Goal: Task Accomplishment & Management: Use online tool/utility

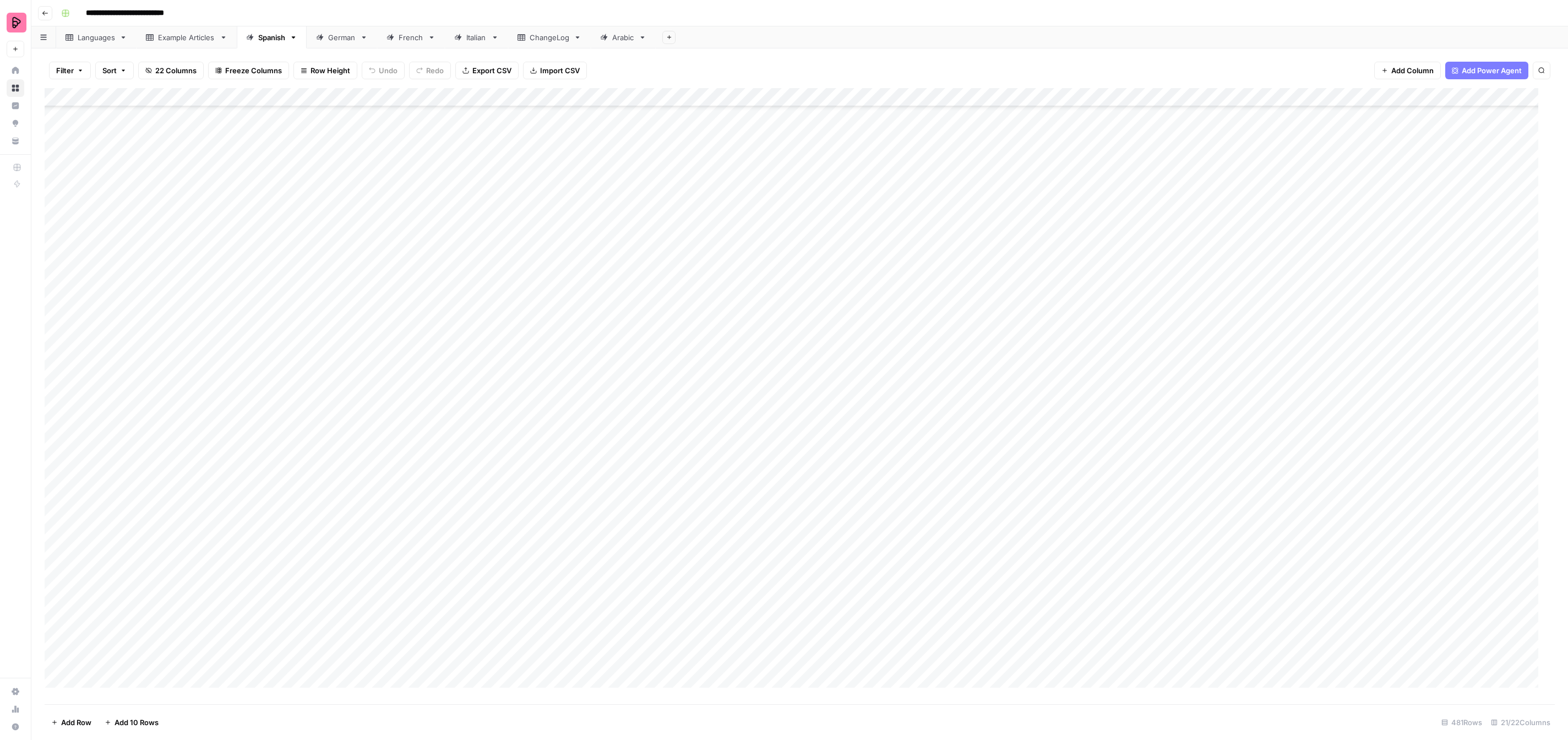
scroll to position [8435, 0]
click at [342, 36] on div "German" at bounding box center [341, 37] width 27 height 11
click at [935, 194] on div "Add Column" at bounding box center [799, 396] width 1510 height 616
click at [935, 192] on div "Add Column" at bounding box center [799, 396] width 1510 height 616
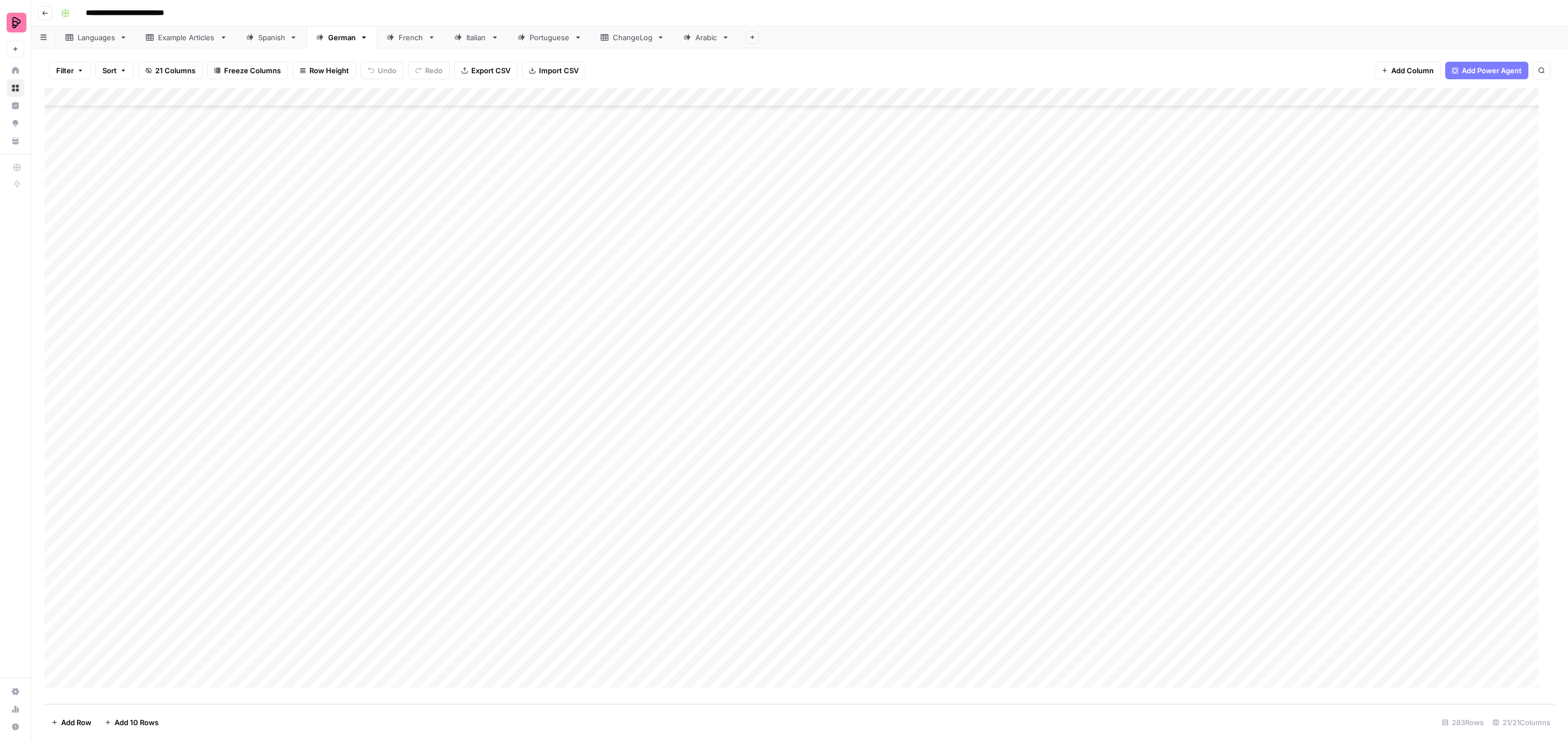
click at [973, 192] on div "Add Column" at bounding box center [799, 396] width 1510 height 616
click at [1000, 296] on button "To review by [PERSON_NAME]" at bounding box center [992, 294] width 113 height 13
click at [962, 218] on div "Add Column" at bounding box center [799, 396] width 1510 height 616
click at [995, 309] on button "To review by [PERSON_NAME]" at bounding box center [992, 313] width 113 height 13
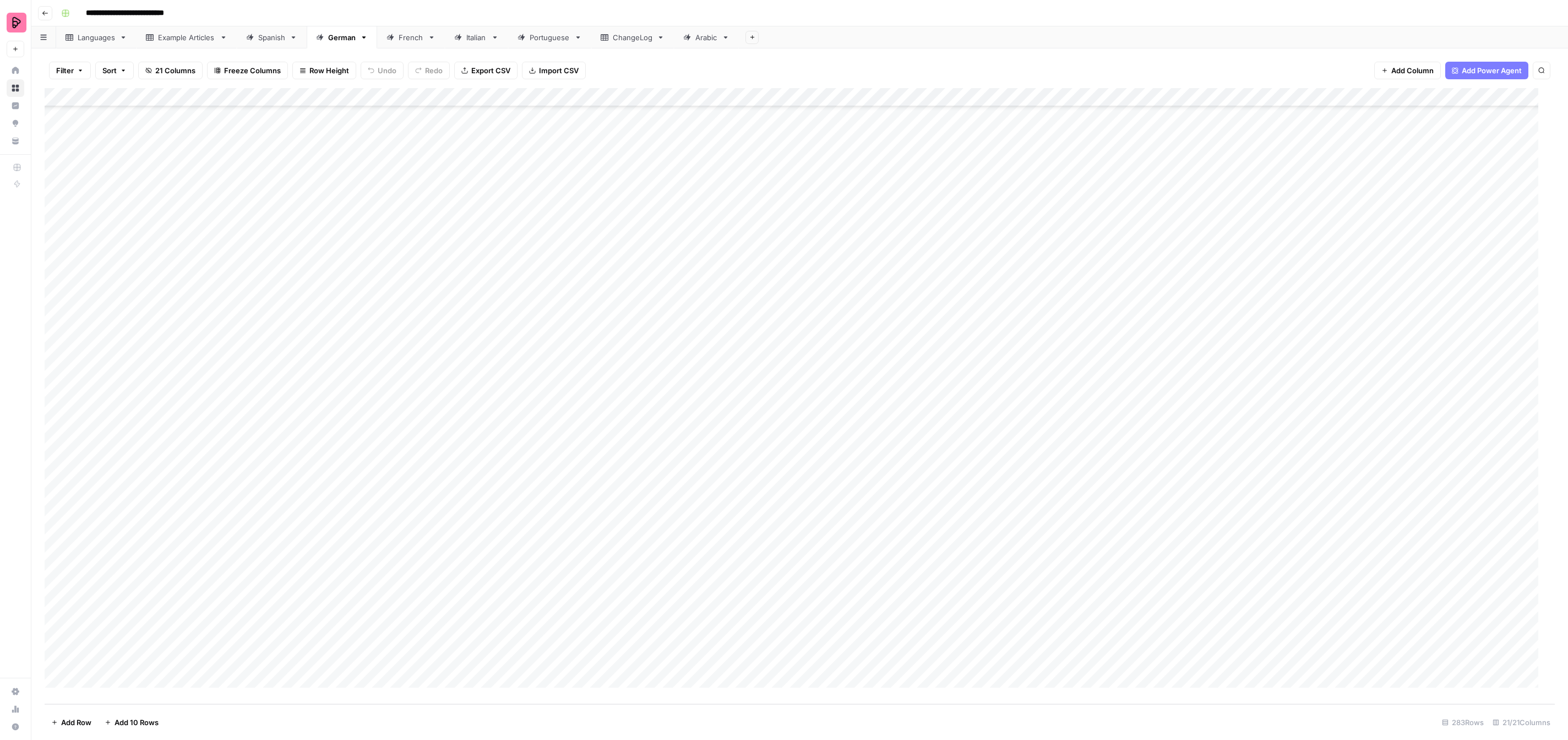
click at [957, 234] on div "Add Column" at bounding box center [799, 396] width 1510 height 616
click at [988, 330] on button "To review by [PERSON_NAME]" at bounding box center [992, 332] width 113 height 13
click at [961, 248] on div "Add Column" at bounding box center [799, 396] width 1510 height 616
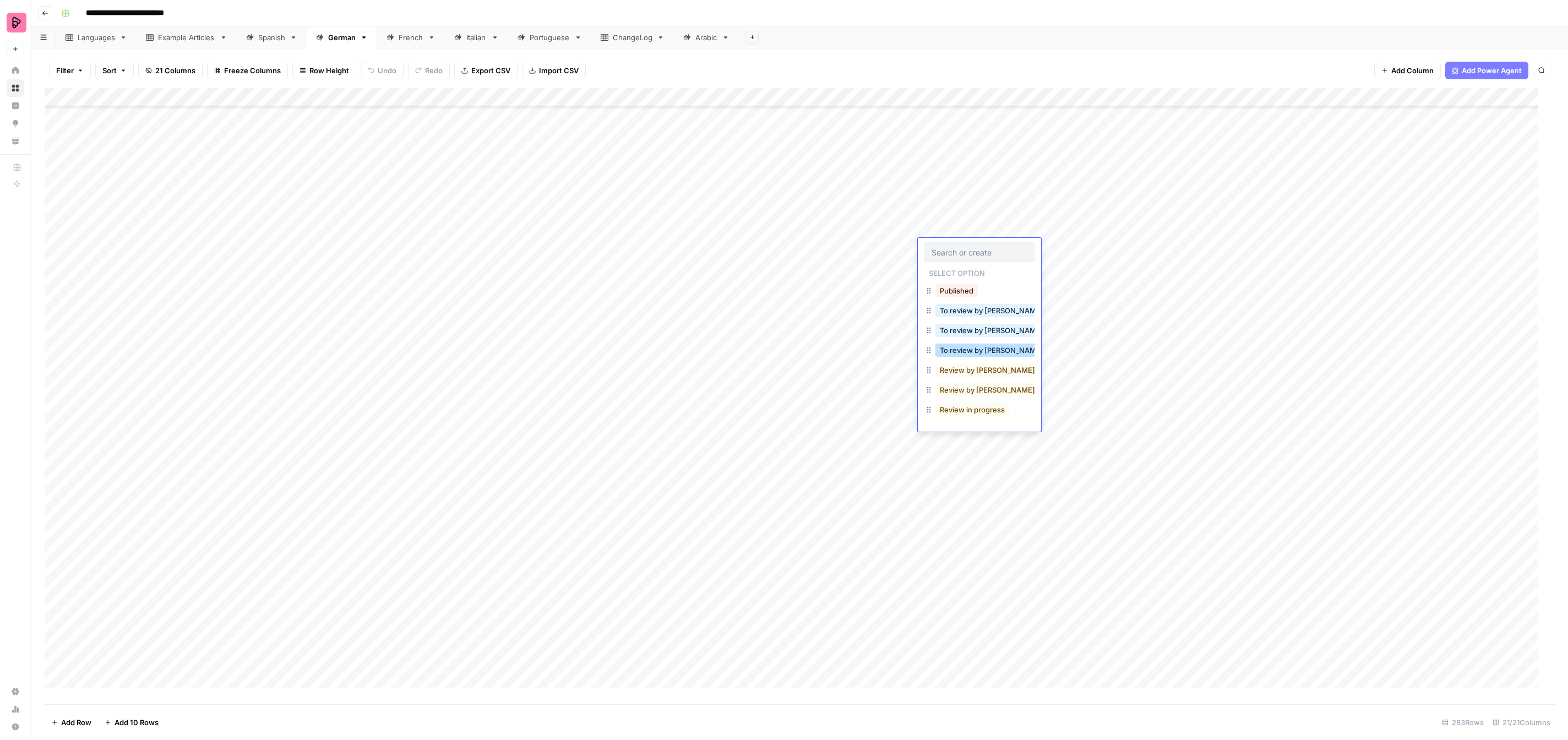
click at [981, 349] on button "To review by [PERSON_NAME]" at bounding box center [992, 350] width 113 height 13
click at [965, 274] on div "Add Column" at bounding box center [799, 396] width 1510 height 616
click at [975, 369] on button "To review by [PERSON_NAME]" at bounding box center [992, 369] width 113 height 13
click at [954, 289] on div "Add Column" at bounding box center [799, 396] width 1510 height 616
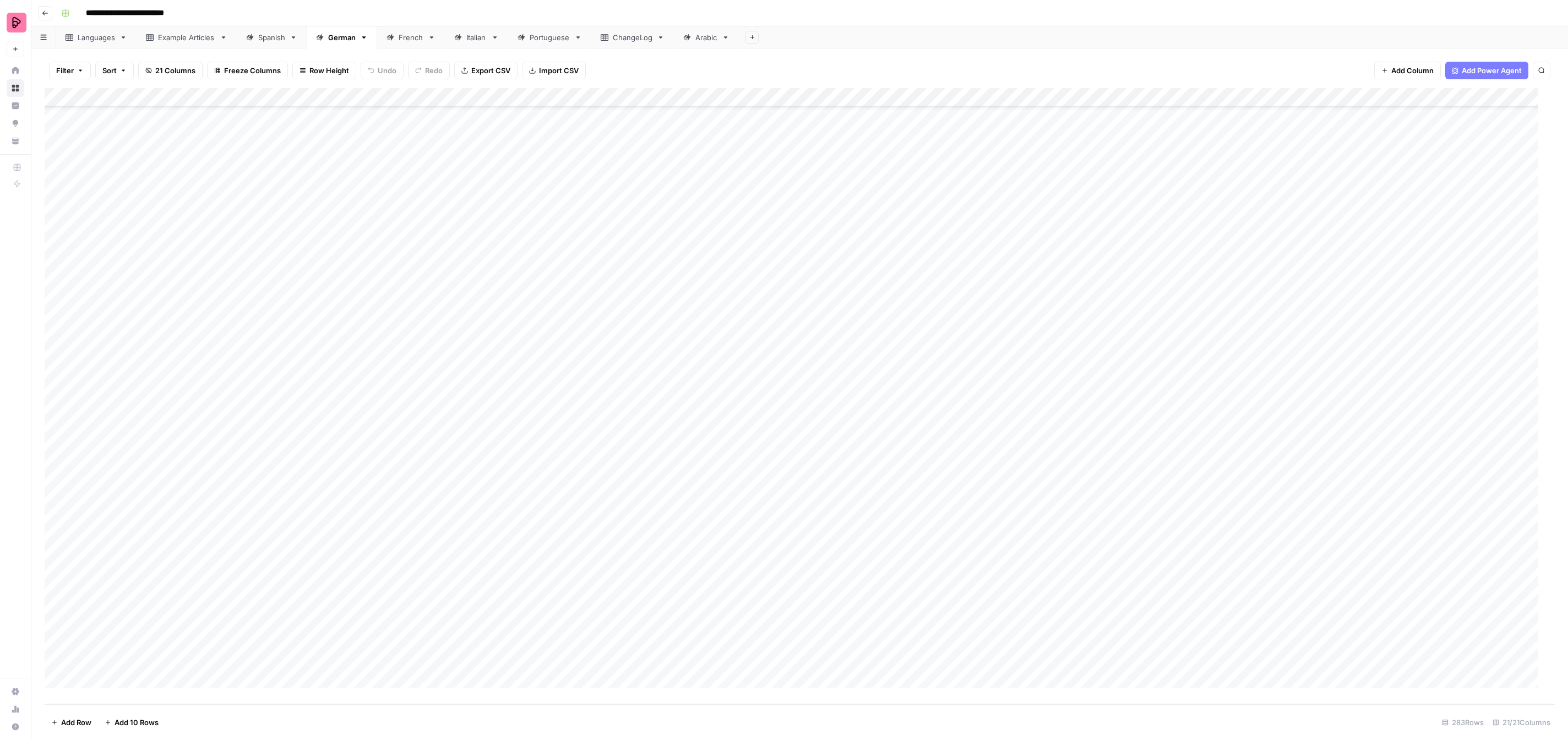
click at [954, 290] on div "Add Column" at bounding box center [799, 396] width 1510 height 616
click at [976, 383] on button "To review by [PERSON_NAME]" at bounding box center [992, 388] width 113 height 13
click at [943, 312] on div "Add Column" at bounding box center [799, 396] width 1510 height 616
drag, startPoint x: 977, startPoint y: 407, endPoint x: 966, endPoint y: 382, distance: 27.3
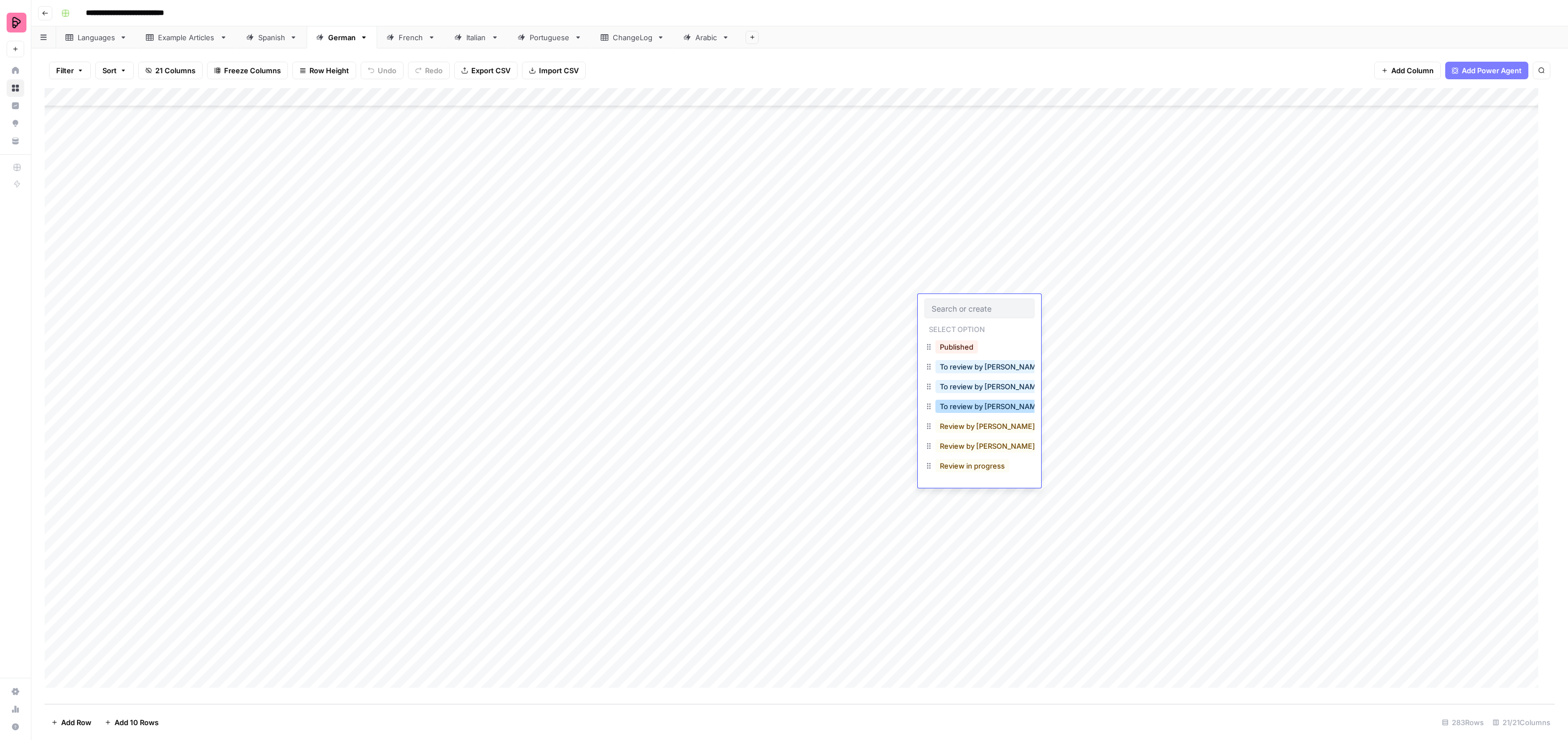
click at [977, 406] on button "To review by [PERSON_NAME]" at bounding box center [992, 407] width 113 height 13
click at [954, 332] on div "Add Column" at bounding box center [799, 396] width 1510 height 616
click at [981, 441] on button "To review by [PERSON_NAME]" at bounding box center [992, 444] width 113 height 13
click at [947, 322] on div "Add Column" at bounding box center [799, 396] width 1510 height 616
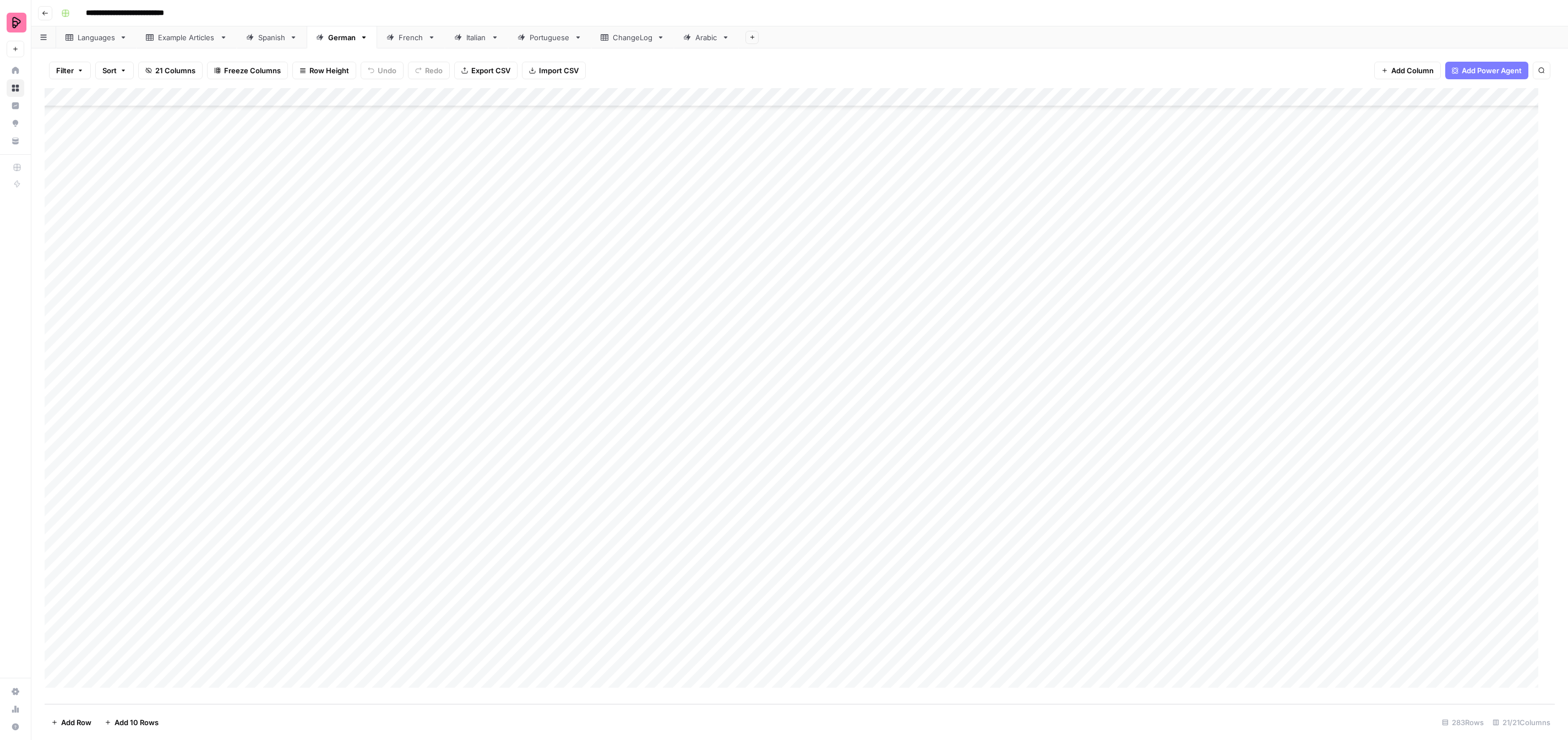
click at [947, 322] on div "Add Column" at bounding box center [799, 396] width 1510 height 616
click at [982, 424] on button "To review by [PERSON_NAME]" at bounding box center [992, 425] width 113 height 13
click at [949, 358] on div "Add Column" at bounding box center [799, 396] width 1510 height 616
click at [979, 459] on button "To review by [PERSON_NAME]" at bounding box center [992, 462] width 113 height 13
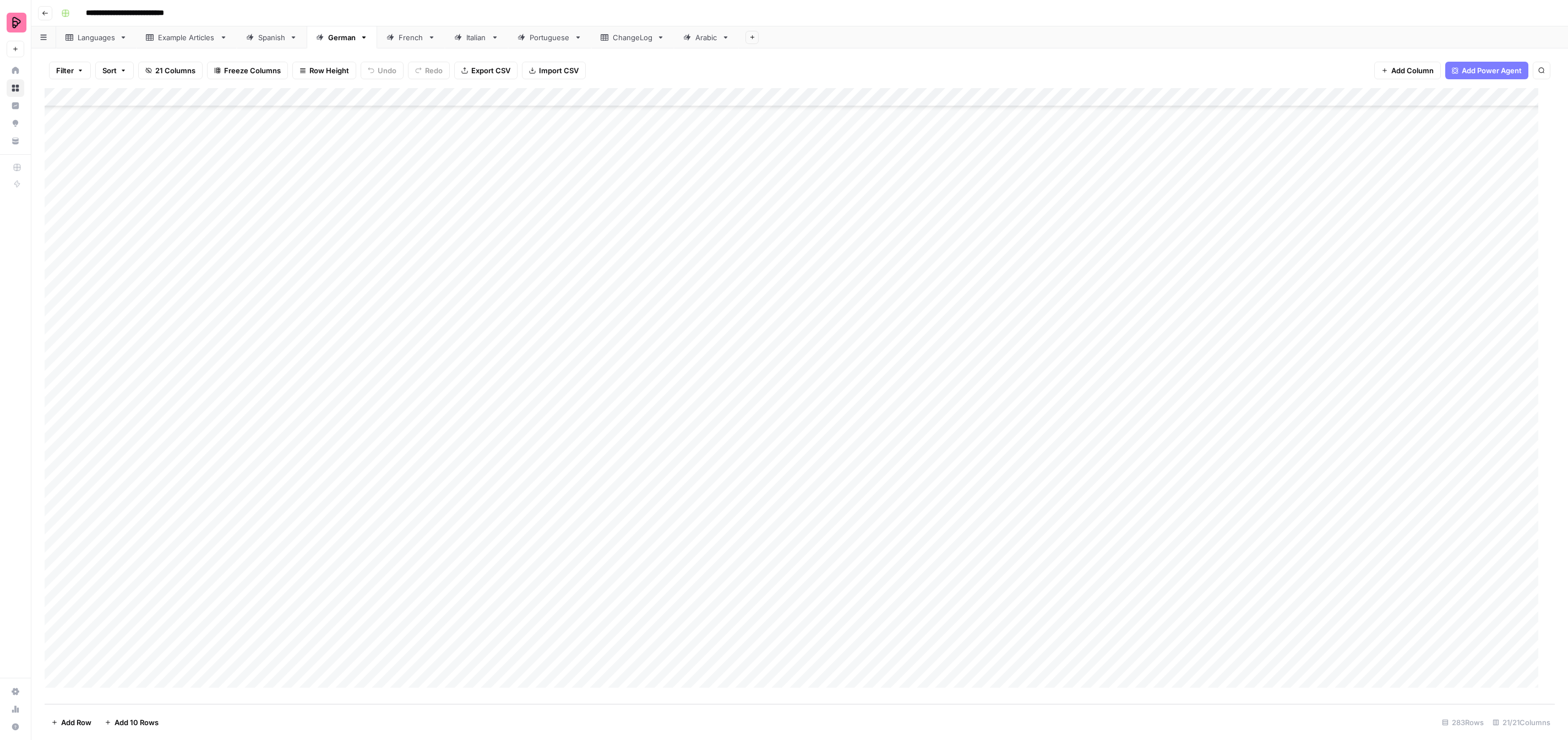
click at [972, 379] on div "Add Column" at bounding box center [799, 396] width 1510 height 616
click at [981, 484] on button "To review by [PERSON_NAME]" at bounding box center [992, 481] width 113 height 13
click at [954, 407] on div "Add Column" at bounding box center [799, 396] width 1510 height 616
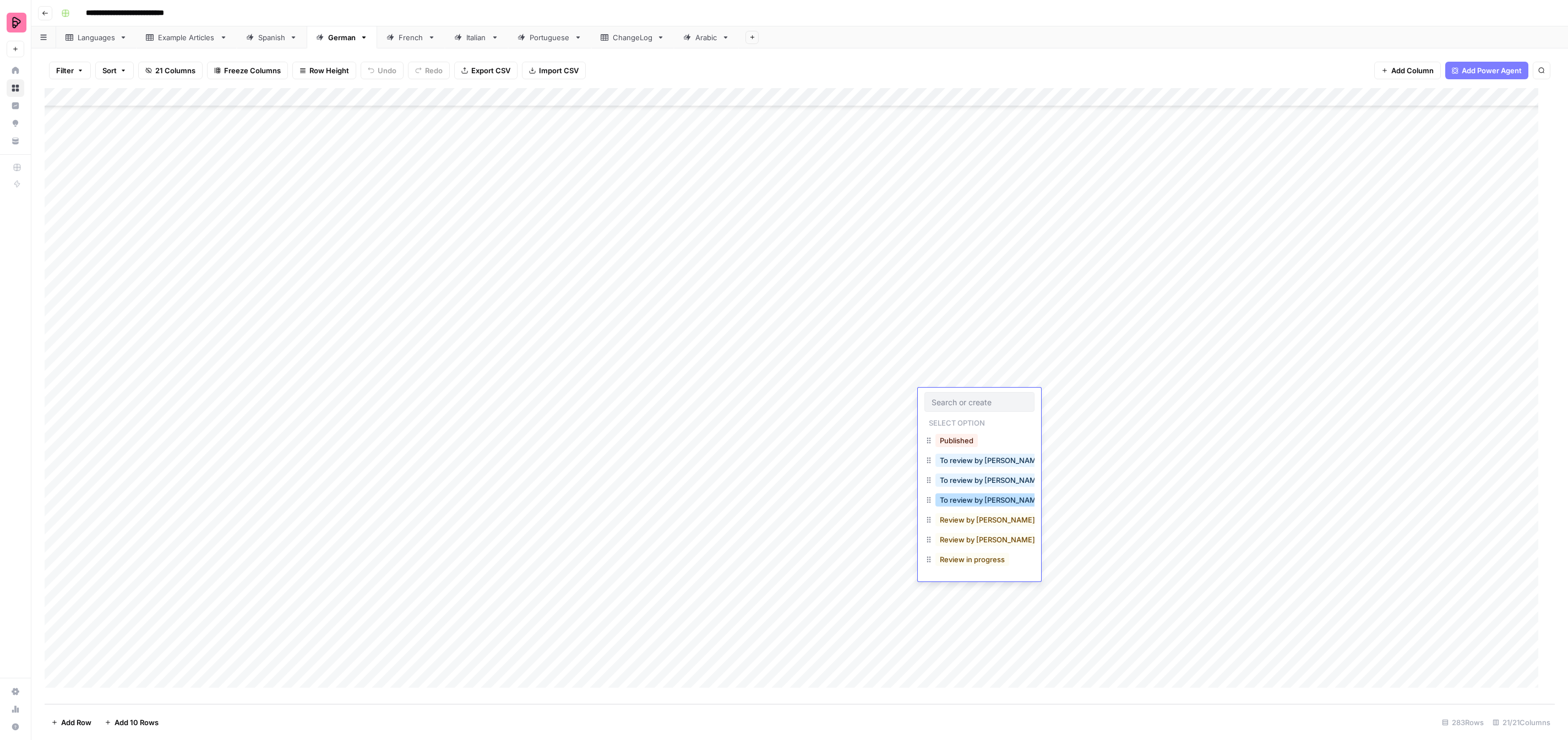
click at [976, 503] on button "To review by [PERSON_NAME]" at bounding box center [992, 500] width 113 height 13
click at [957, 431] on div "Add Column" at bounding box center [799, 396] width 1510 height 616
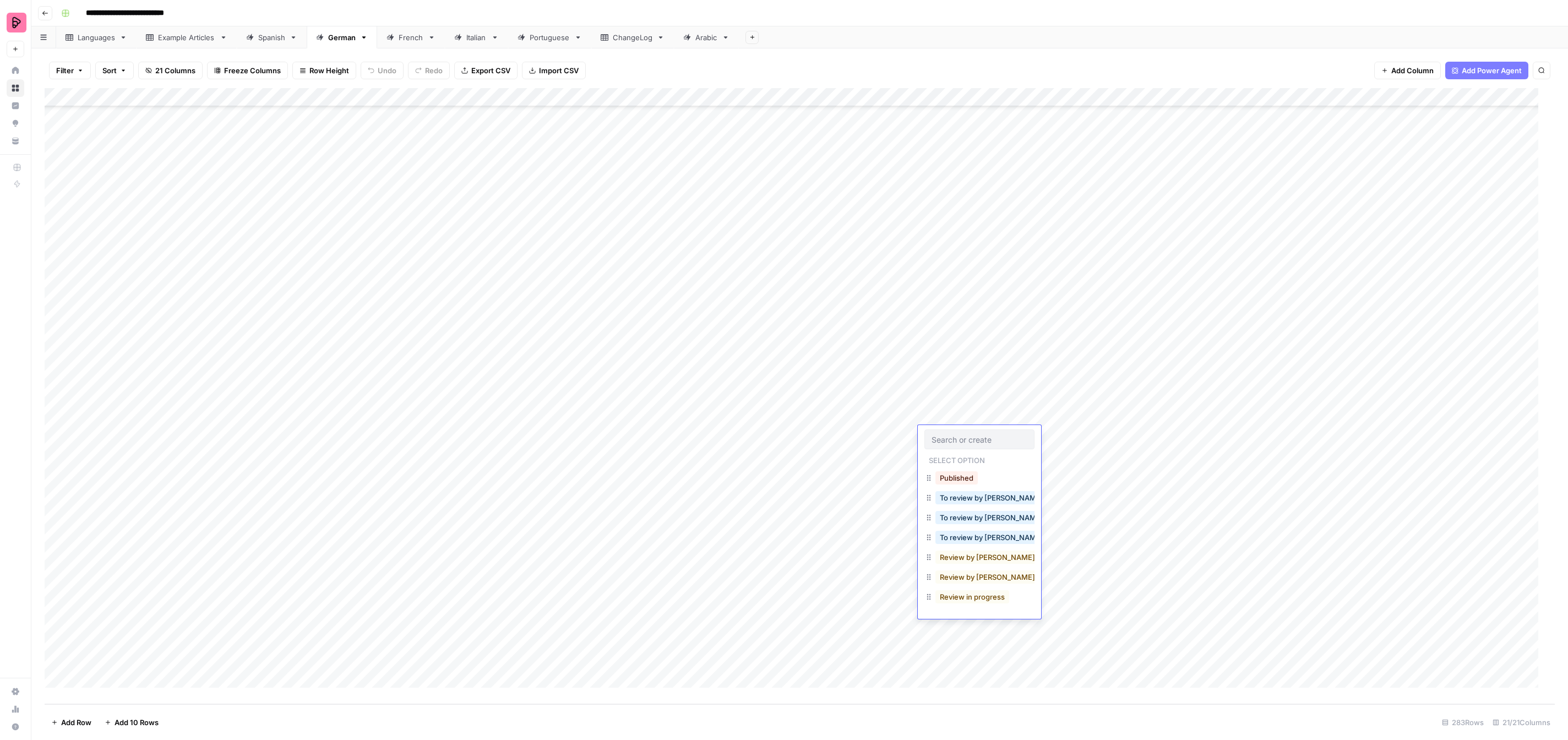
click at [952, 415] on div "Add Column" at bounding box center [799, 396] width 1510 height 616
click at [974, 512] on button "To review by [PERSON_NAME]" at bounding box center [992, 518] width 113 height 13
click at [951, 438] on div "Add Column" at bounding box center [799, 396] width 1510 height 616
click at [951, 438] on div "Add Column" at bounding box center [799, 396] width 1510 height 616
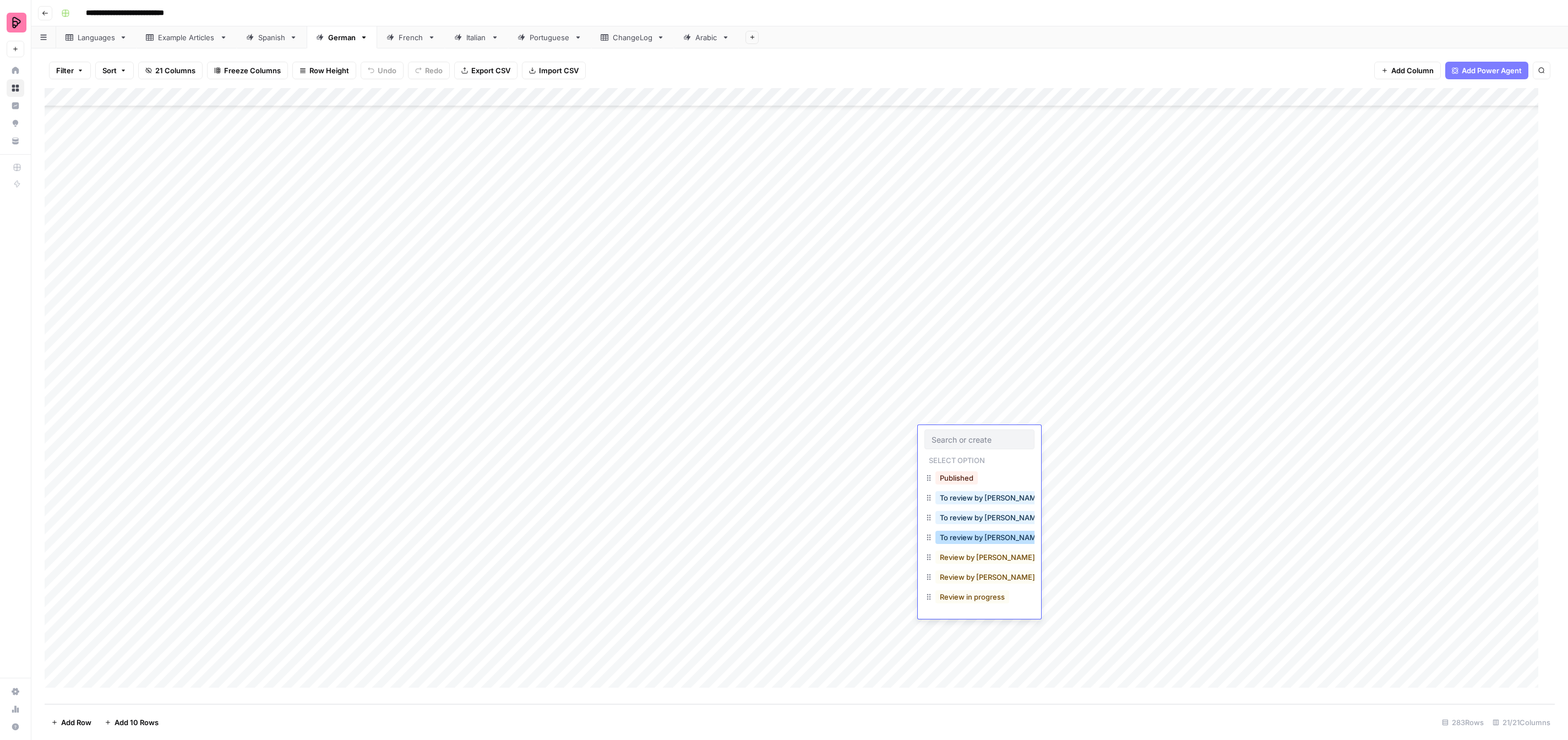
click at [968, 537] on button "To review by [PERSON_NAME]" at bounding box center [992, 537] width 113 height 13
click at [953, 453] on div "Add Column" at bounding box center [799, 396] width 1510 height 616
drag, startPoint x: 971, startPoint y: 553, endPoint x: 964, endPoint y: 532, distance: 22.1
click at [971, 553] on button "To review by [PERSON_NAME]" at bounding box center [992, 556] width 113 height 13
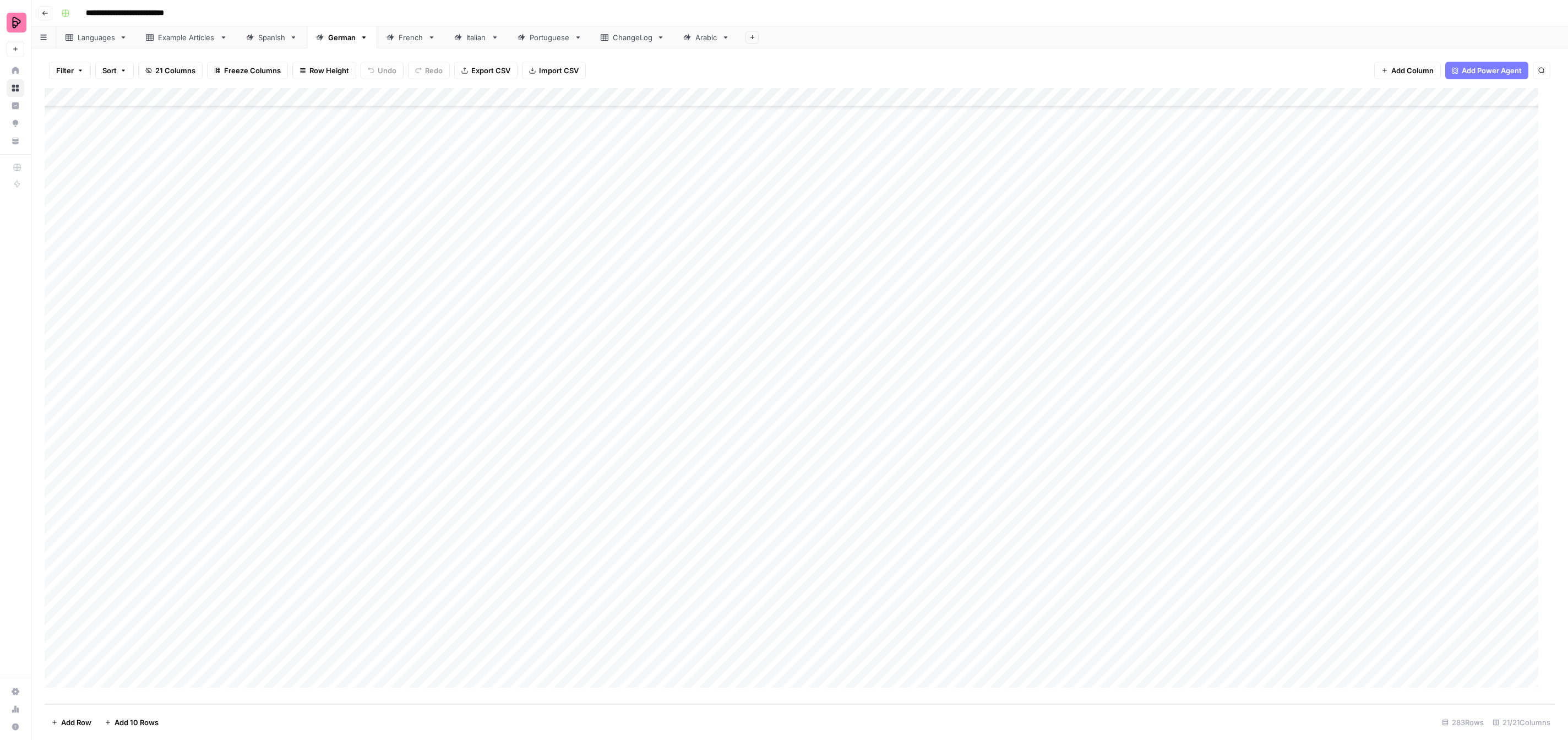
click at [952, 481] on div "Add Column" at bounding box center [799, 396] width 1510 height 616
drag, startPoint x: 970, startPoint y: 569, endPoint x: 967, endPoint y: 553, distance: 16.3
click at [970, 568] on button "To review by [PERSON_NAME]" at bounding box center [992, 574] width 113 height 13
click at [951, 494] on div "Add Column" at bounding box center [799, 396] width 1510 height 616
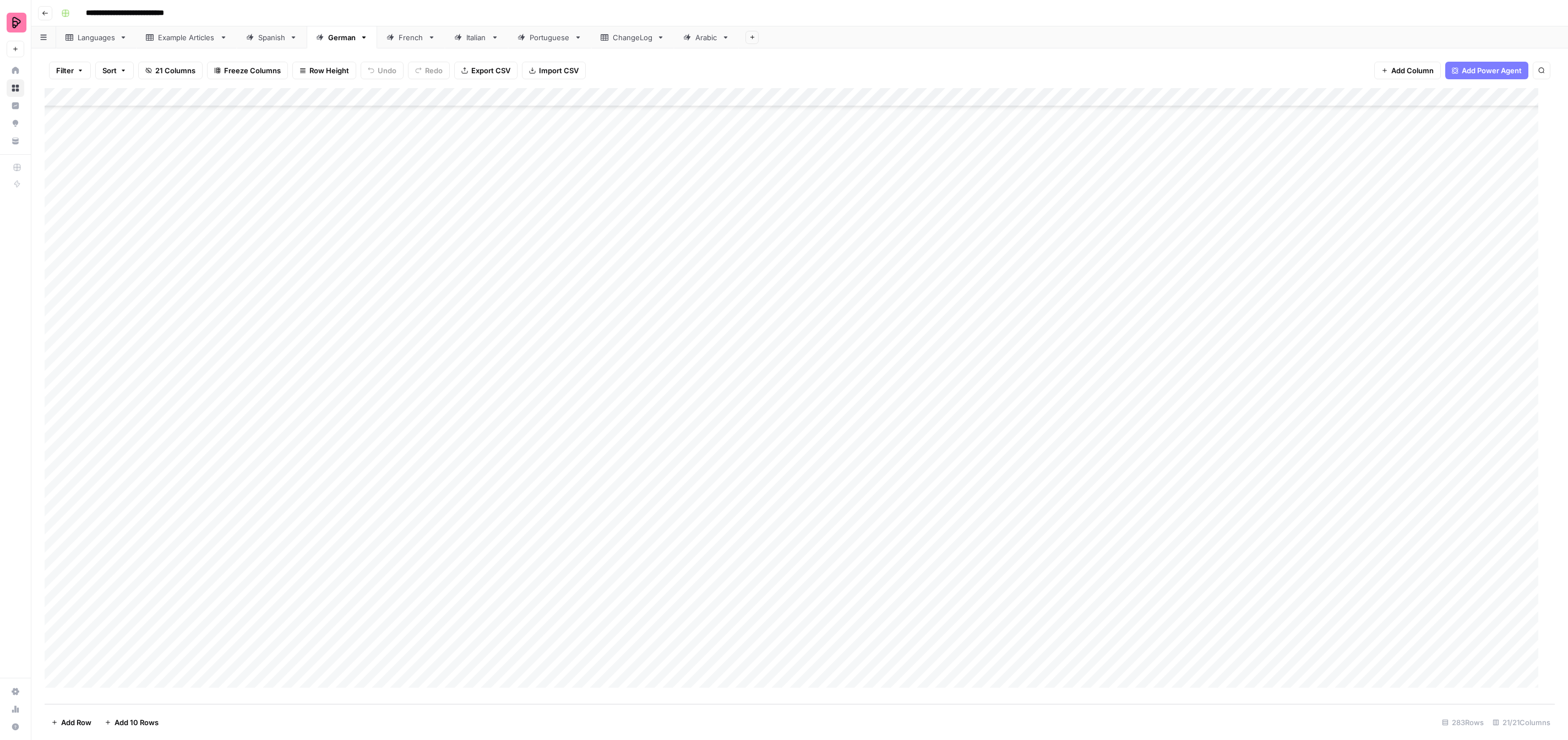
click at [951, 494] on div "Add Column" at bounding box center [799, 396] width 1510 height 616
click at [964, 591] on button "To review by [PERSON_NAME]" at bounding box center [992, 593] width 113 height 13
click at [948, 513] on div "Add Column" at bounding box center [799, 396] width 1510 height 616
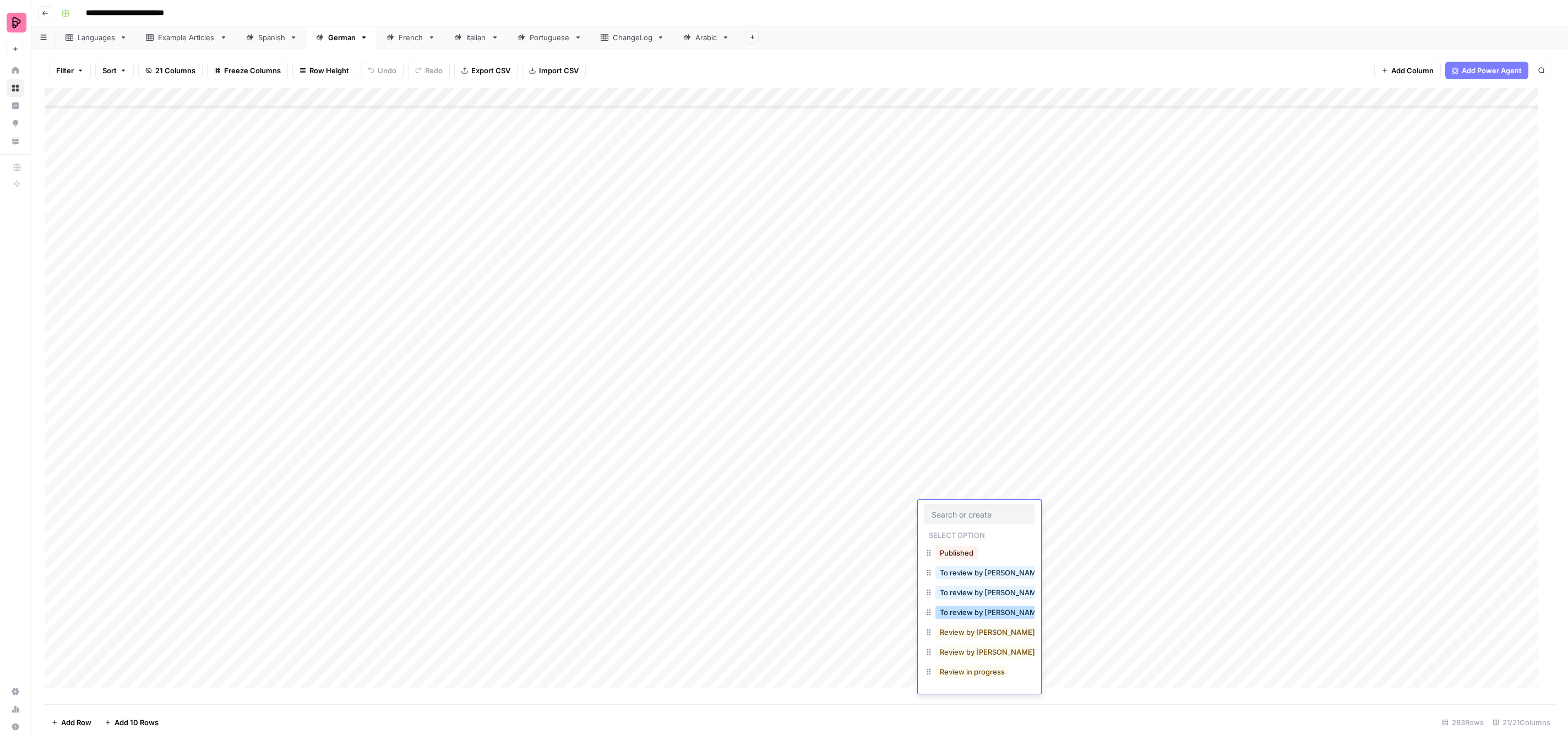
click at [971, 609] on button "To review by [PERSON_NAME]" at bounding box center [992, 612] width 113 height 13
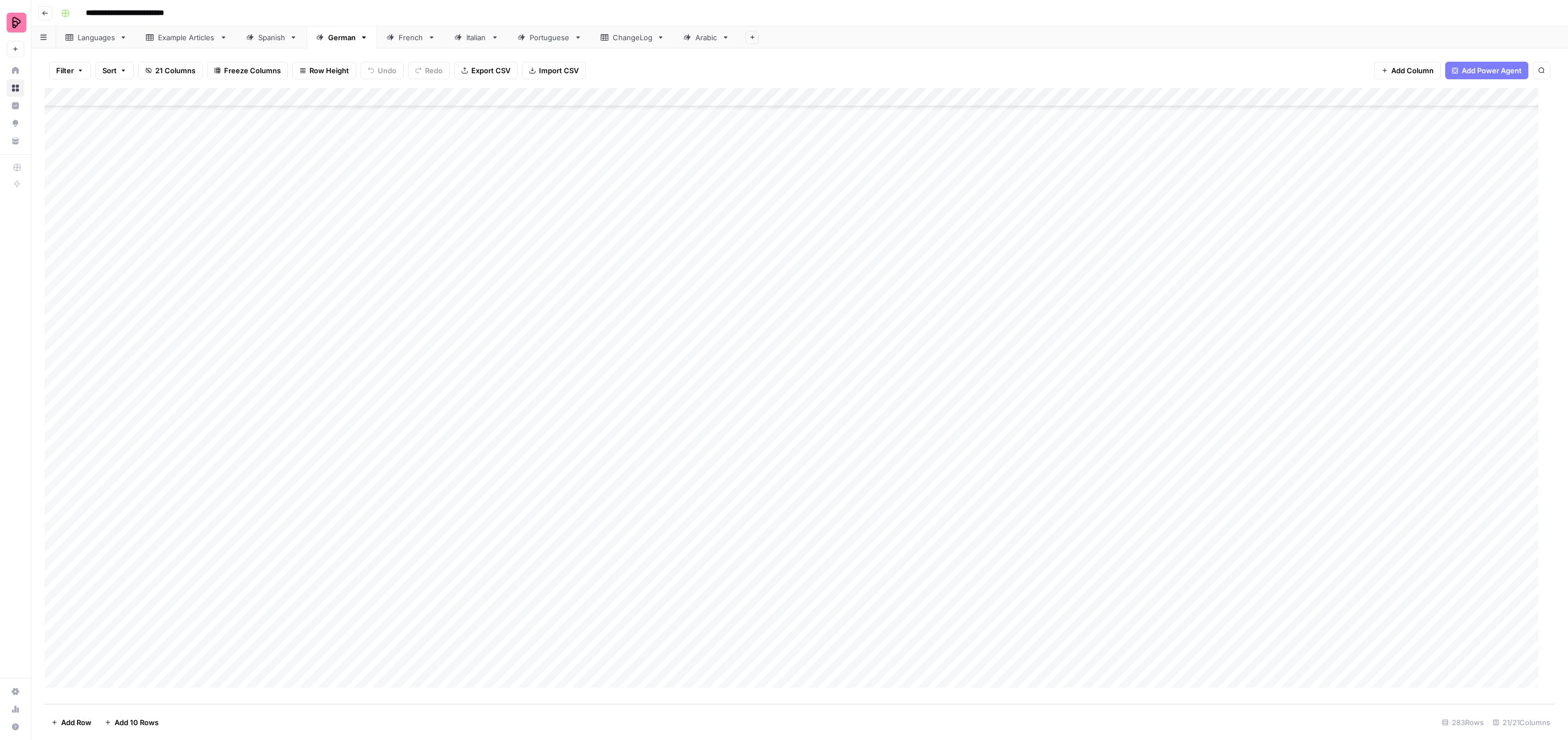
click at [945, 529] on div "Add Column" at bounding box center [799, 396] width 1510 height 616
click at [971, 631] on button "To review by [PERSON_NAME]" at bounding box center [992, 631] width 113 height 13
click at [950, 547] on div "Add Column" at bounding box center [799, 396] width 1510 height 616
click at [950, 547] on div "Add Column" at bounding box center [799, 396] width 1510 height 616
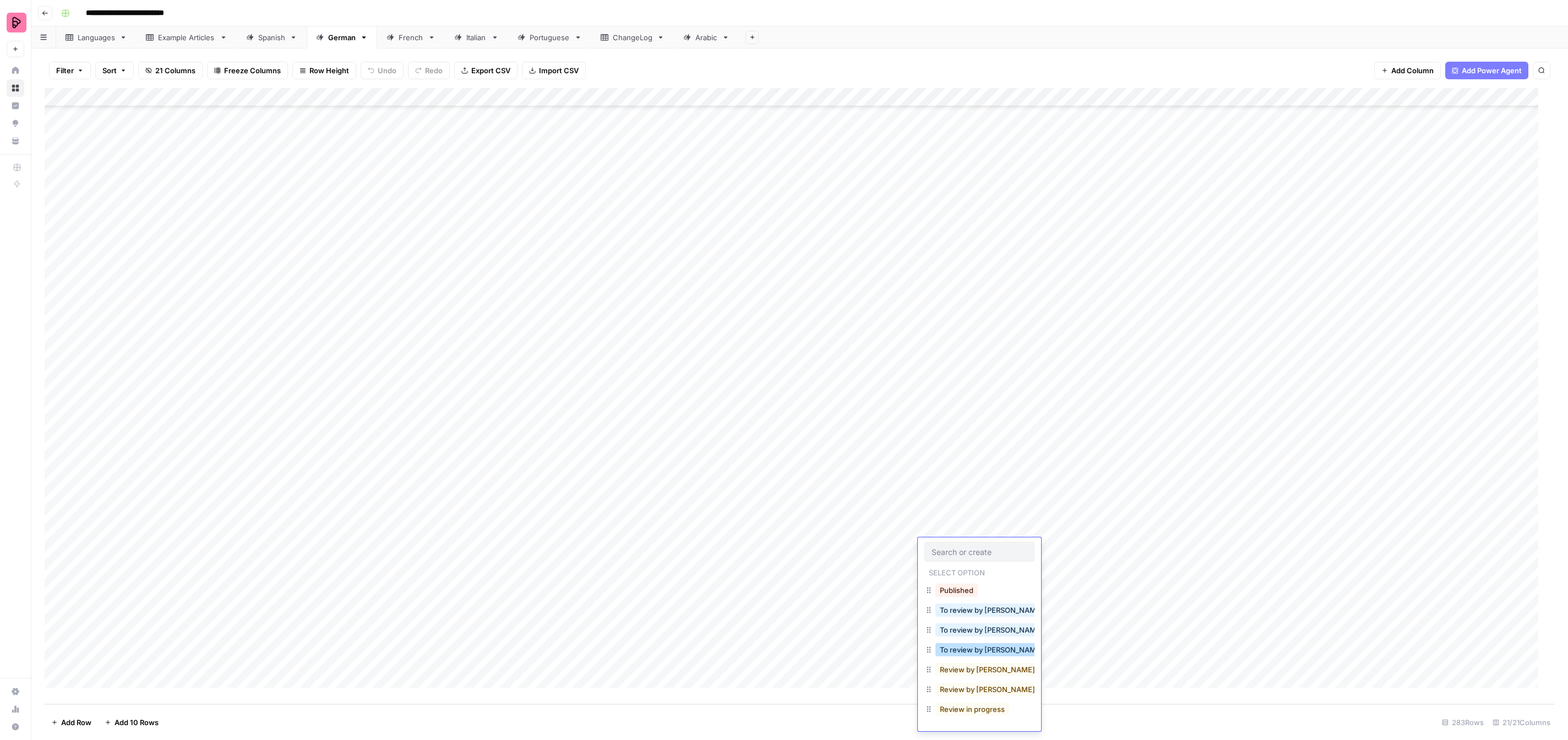
click at [974, 647] on button "To review by [PERSON_NAME]" at bounding box center [992, 649] width 113 height 13
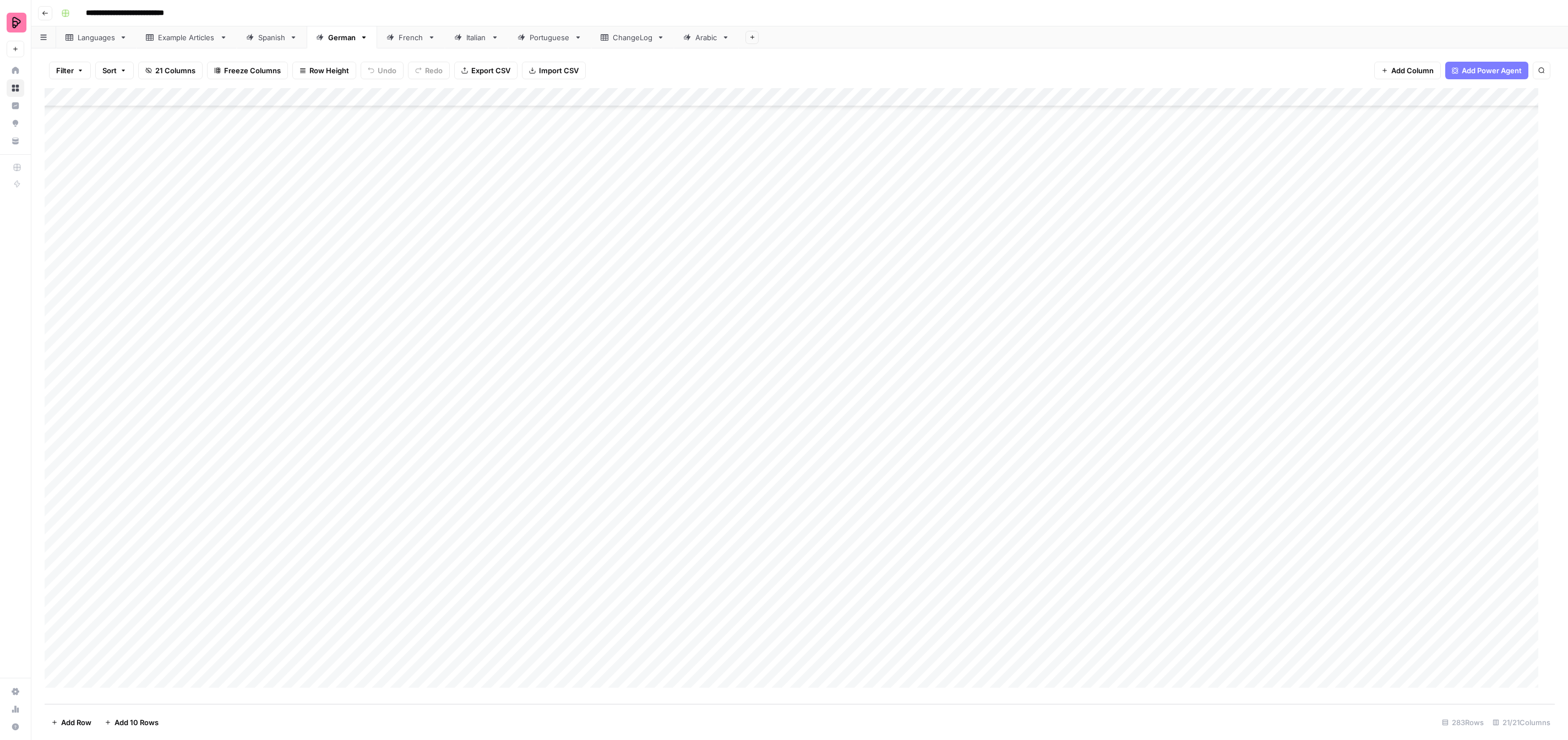
click at [946, 570] on div "Add Column" at bounding box center [799, 396] width 1510 height 616
click at [971, 566] on div "Add Column" at bounding box center [799, 396] width 1510 height 616
click at [987, 664] on button "To review by [PERSON_NAME]" at bounding box center [992, 668] width 113 height 13
click at [942, 588] on div "Add Column" at bounding box center [799, 396] width 1510 height 616
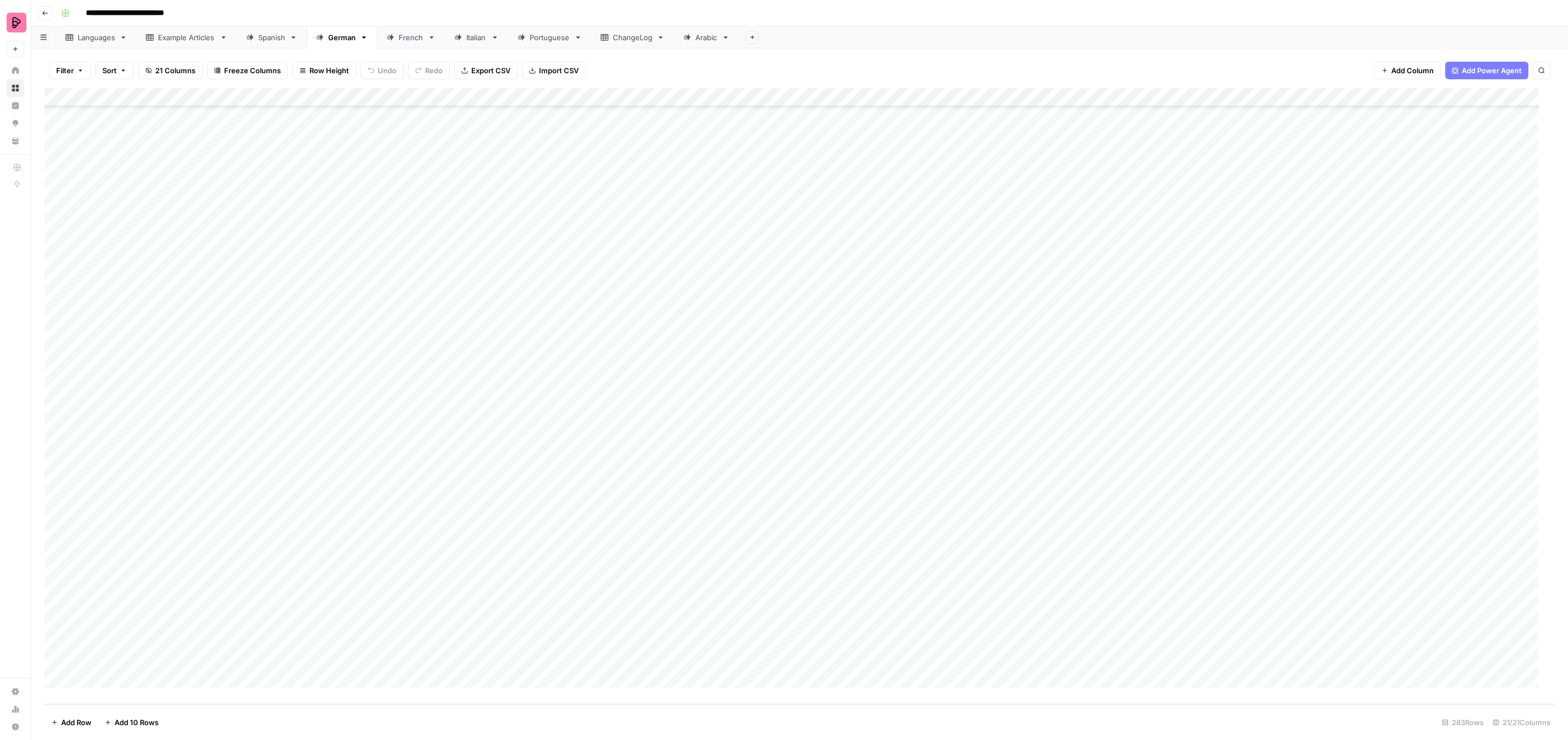
click at [942, 588] on div "Add Column" at bounding box center [799, 396] width 1510 height 616
click at [985, 683] on button "To review by [PERSON_NAME]" at bounding box center [992, 687] width 113 height 13
click at [942, 609] on div "Add Column" at bounding box center [799, 396] width 1510 height 616
click at [981, 706] on button "To review by [PERSON_NAME]" at bounding box center [992, 706] width 113 height 13
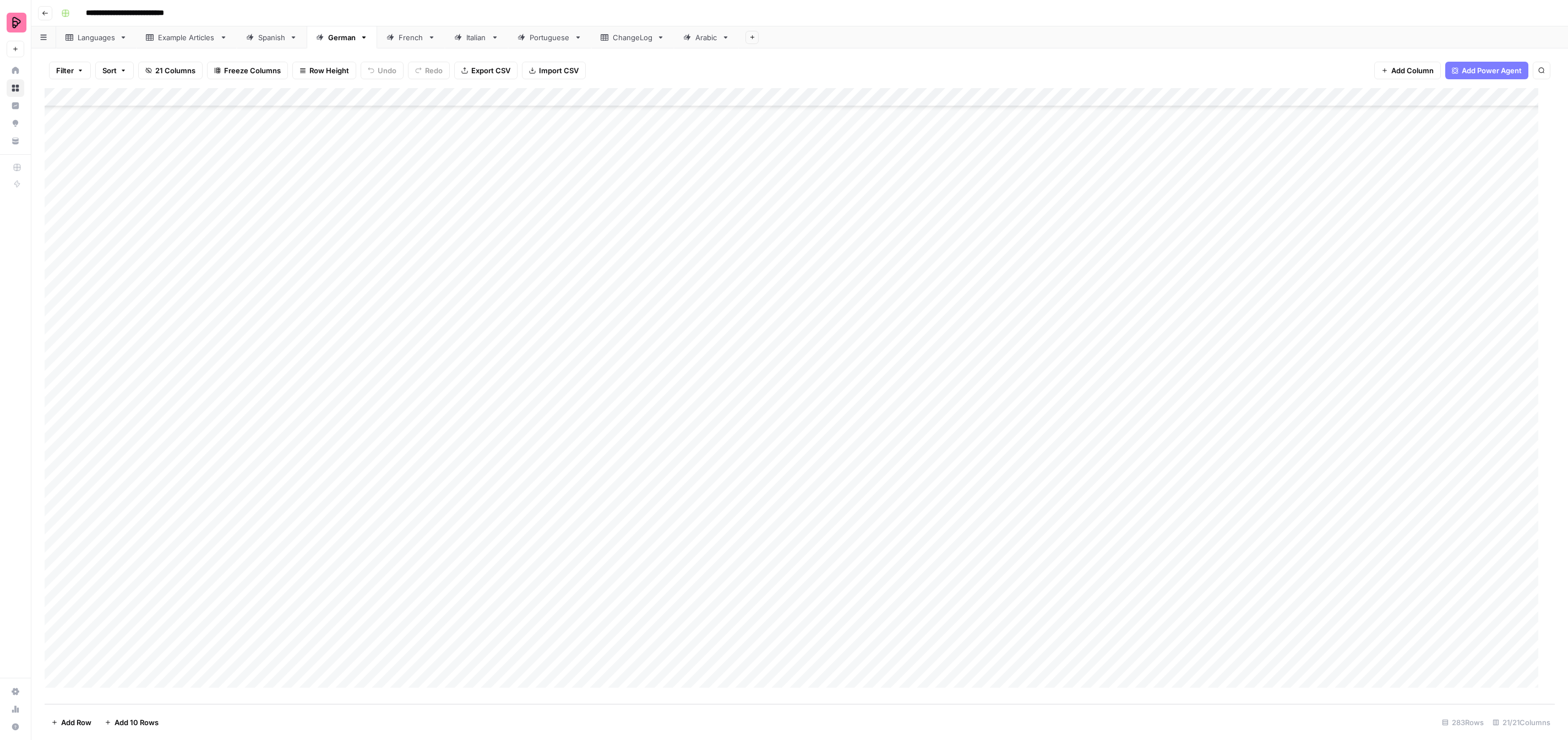
click at [957, 625] on div "Add Column" at bounding box center [799, 396] width 1510 height 616
click at [990, 721] on button "To review by [PERSON_NAME]" at bounding box center [992, 724] width 113 height 13
click at [961, 643] on div "Add Column" at bounding box center [799, 396] width 1510 height 616
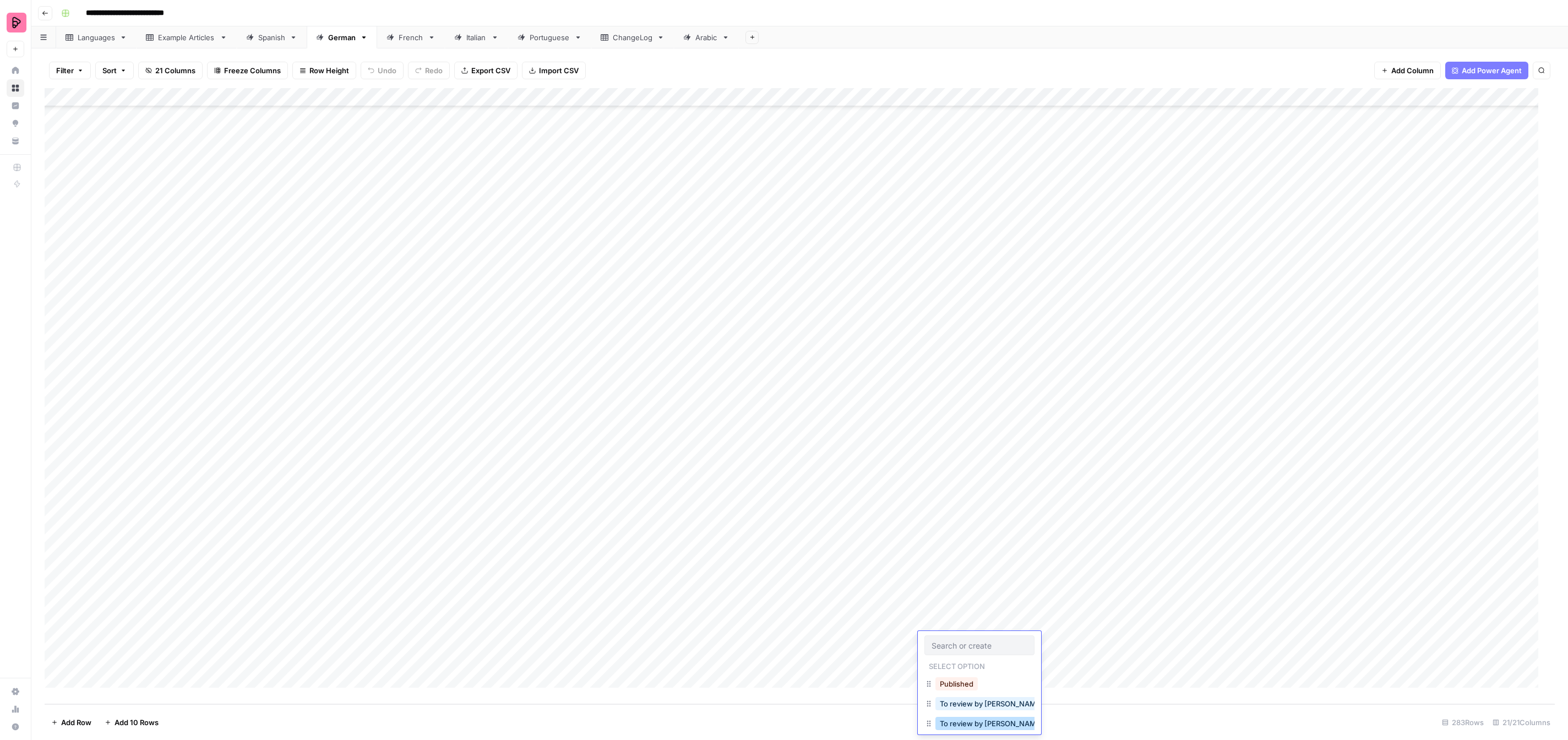
click at [983, 722] on button "To review by [PERSON_NAME]" at bounding box center [992, 724] width 113 height 13
click at [1314, 215] on div "Add Column" at bounding box center [799, 396] width 1510 height 616
click at [409, 38] on div "French" at bounding box center [411, 37] width 25 height 11
